Goal: Information Seeking & Learning: Find specific fact

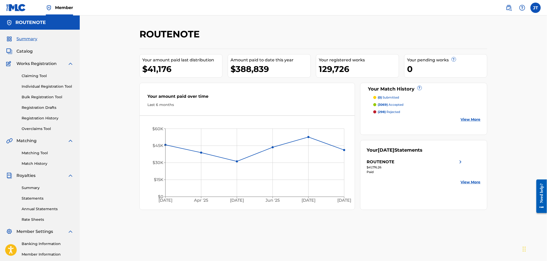
click at [19, 51] on span "Catalog" at bounding box center [24, 51] width 16 height 6
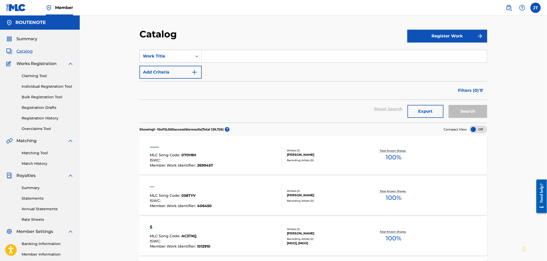
click at [168, 55] on div "Work Title" at bounding box center [166, 56] width 46 height 6
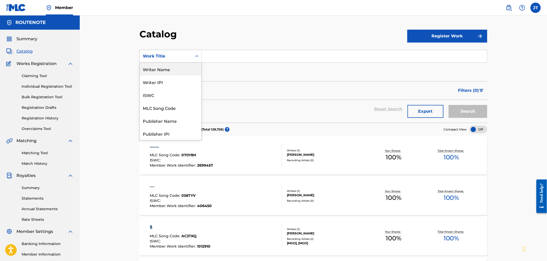
drag, startPoint x: 177, startPoint y: 109, endPoint x: 176, endPoint y: 74, distance: 35.0
click at [176, 74] on div "Writer Name Writer IPI ISWC MLC Song Code Publisher Name Publisher IPI MLC Publ…" at bounding box center [171, 101] width 62 height 77
click at [176, 66] on div "Writer Name" at bounding box center [171, 69] width 62 height 13
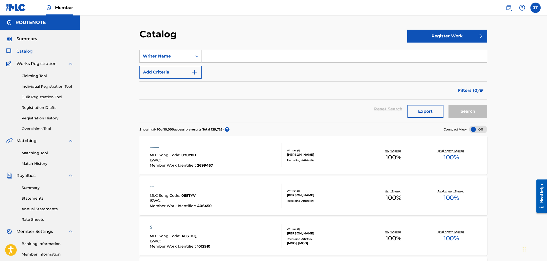
paste input "Tiwari"
click at [474, 114] on button "Search" at bounding box center [468, 111] width 39 height 13
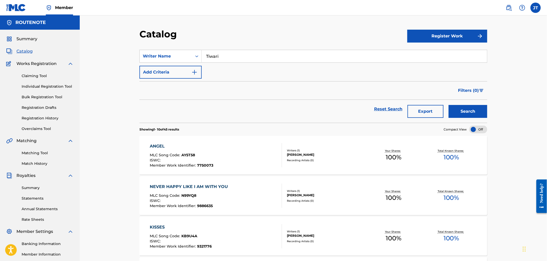
click at [213, 49] on section "SearchWithCriteriafc88b214-8c3d-4ebc-9ff5-f4cbb6733ca1 Writer Name Tiwari Add C…" at bounding box center [314, 83] width 348 height 79
click at [219, 60] on input "Tiwari" at bounding box center [345, 56] width 286 height 12
paste input "Ashutosh"
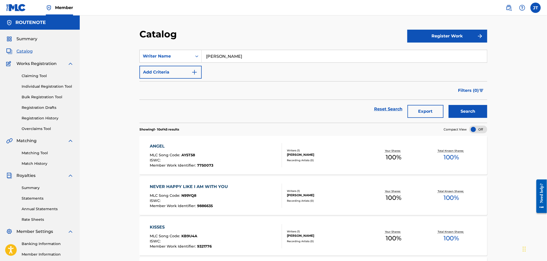
type input "[PERSON_NAME]"
click at [468, 115] on button "Search" at bounding box center [468, 111] width 39 height 13
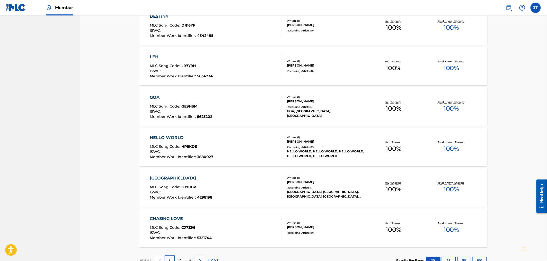
scroll to position [329, 0]
